Goal: Information Seeking & Learning: Find contact information

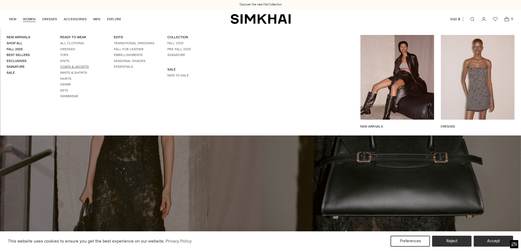
click at [78, 65] on link "Coats & Jackets" at bounding box center [74, 67] width 29 height 4
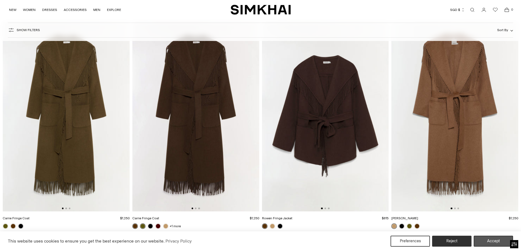
drag, startPoint x: 487, startPoint y: 247, endPoint x: 482, endPoint y: 246, distance: 5.2
click at [487, 246] on div "This website uses cookies to ensure you get the best experience on our website.…" at bounding box center [260, 241] width 521 height 20
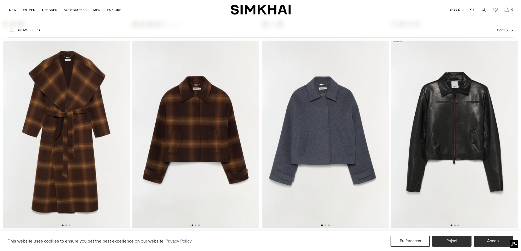
scroll to position [273, 0]
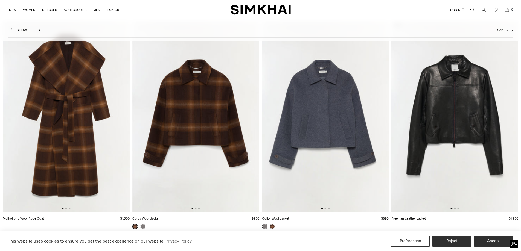
click at [292, 151] on img at bounding box center [325, 117] width 127 height 190
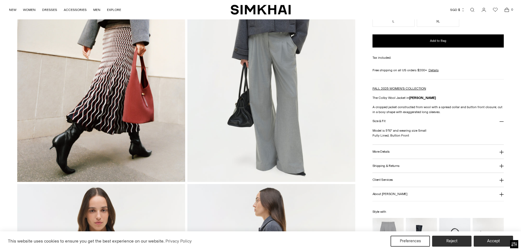
click at [408, 156] on button "More Details" at bounding box center [437, 152] width 131 height 14
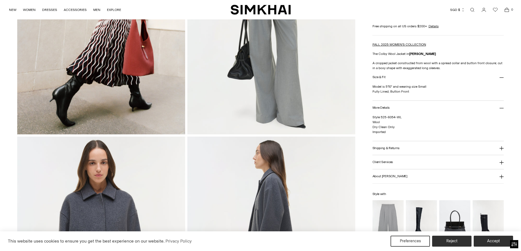
scroll to position [164, 0]
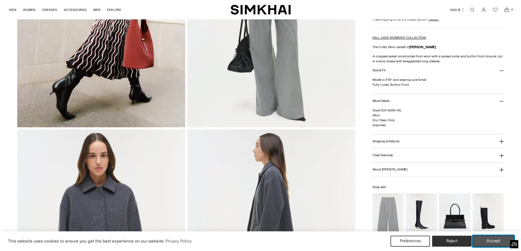
click at [504, 245] on button "Accept" at bounding box center [493, 241] width 42 height 11
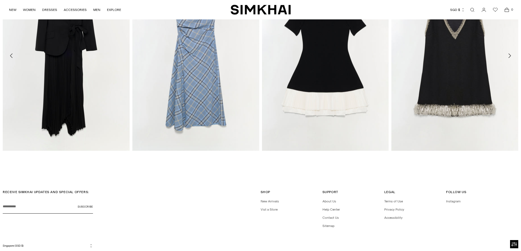
scroll to position [1145, 0]
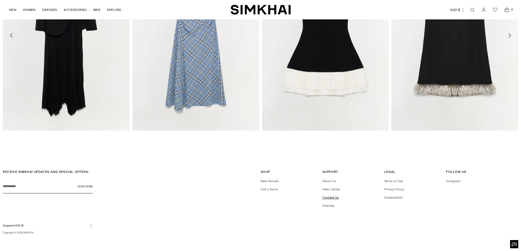
click at [333, 197] on link "Contact Us" at bounding box center [330, 198] width 16 height 4
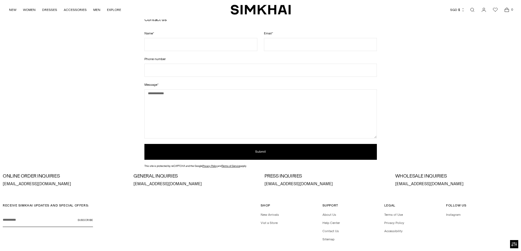
scroll to position [92, 0]
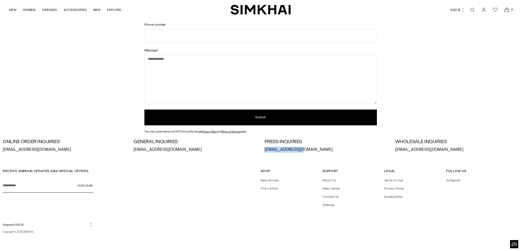
drag, startPoint x: 299, startPoint y: 149, endPoint x: 263, endPoint y: 150, distance: 36.4
click at [263, 150] on div "ONLINE ORDER INQUIRIES orders@simkhai.com GENERAL INQUIRIES info@simkhai.com PR…" at bounding box center [260, 146] width 515 height 14
copy p "press@simkhai.com"
drag, startPoint x: 168, startPoint y: 149, endPoint x: 131, endPoint y: 150, distance: 36.9
click at [131, 150] on div "ONLINE ORDER INQUIRIES orders@simkhai.com GENERAL INQUIRIES info@simkhai.com PR…" at bounding box center [260, 146] width 515 height 14
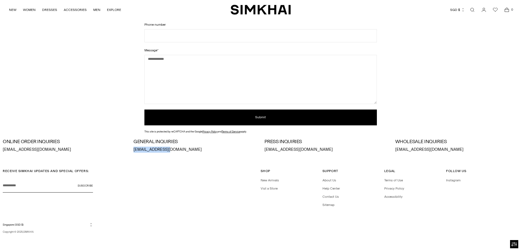
copy p "info@simkhai.com"
click at [480, 71] on div "Contact us Name * Email * Phone number Message * Submit This site is protected …" at bounding box center [260, 58] width 521 height 157
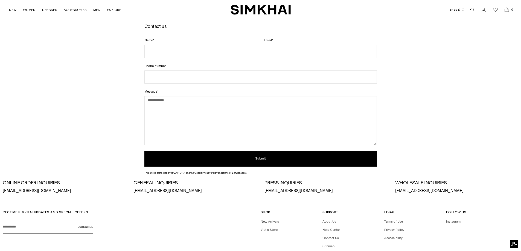
scroll to position [0, 0]
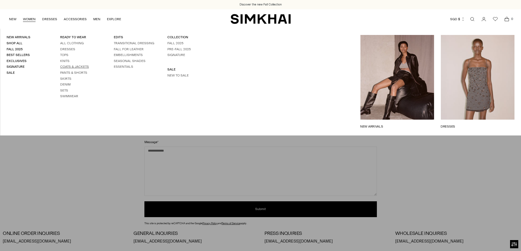
click at [86, 68] on link "Coats & Jackets" at bounding box center [74, 67] width 29 height 4
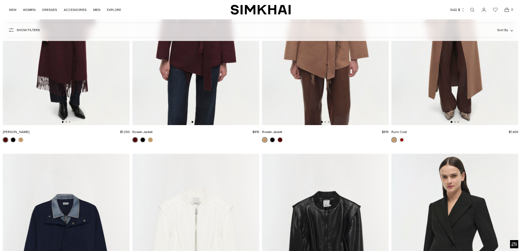
scroll to position [1339, 0]
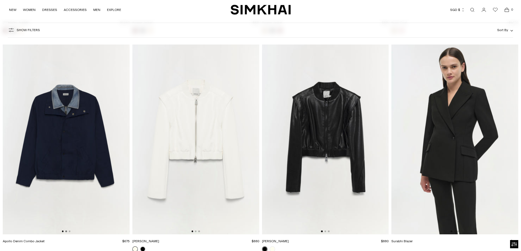
click at [66, 231] on button "Go to slide 2" at bounding box center [66, 232] width 2 height 2
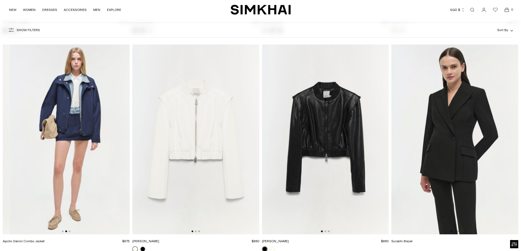
scroll to position [0, 127]
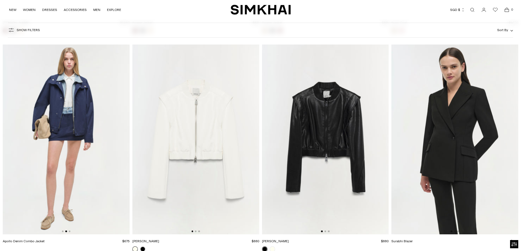
click at [71, 230] on img at bounding box center [66, 140] width 127 height 190
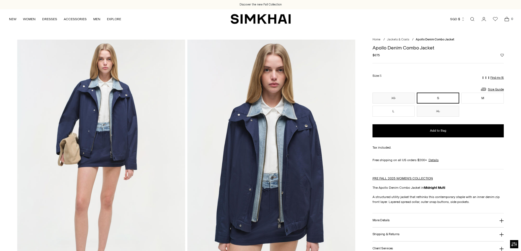
click at [395, 13] on div "Currency SGD $ [GEOGRAPHIC_DATA] (ALL L) [GEOGRAPHIC_DATA] (DZD د.ج) [GEOGRAPHI…" at bounding box center [401, 19] width 222 height 12
